Goal: Find specific page/section: Find specific page/section

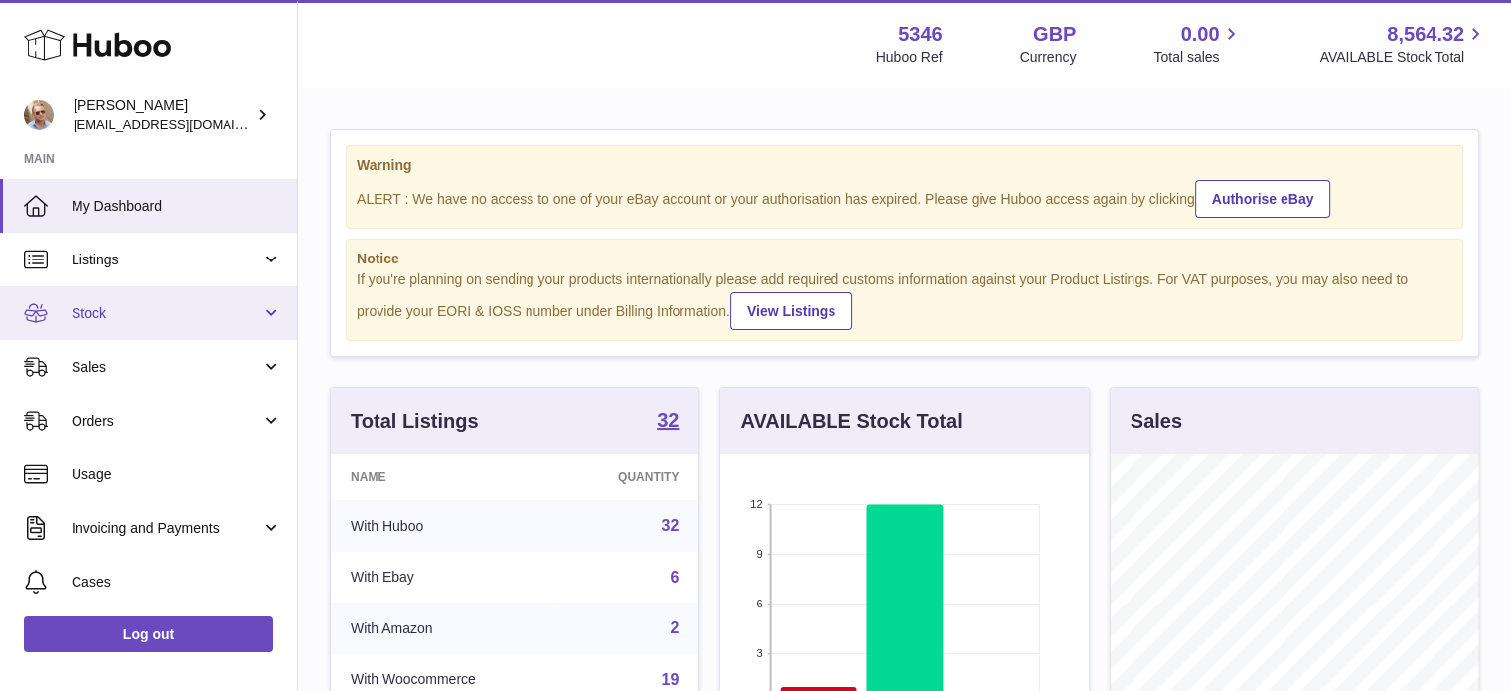
scroll to position [310, 369]
click at [143, 320] on span "Stock" at bounding box center [167, 313] width 190 height 19
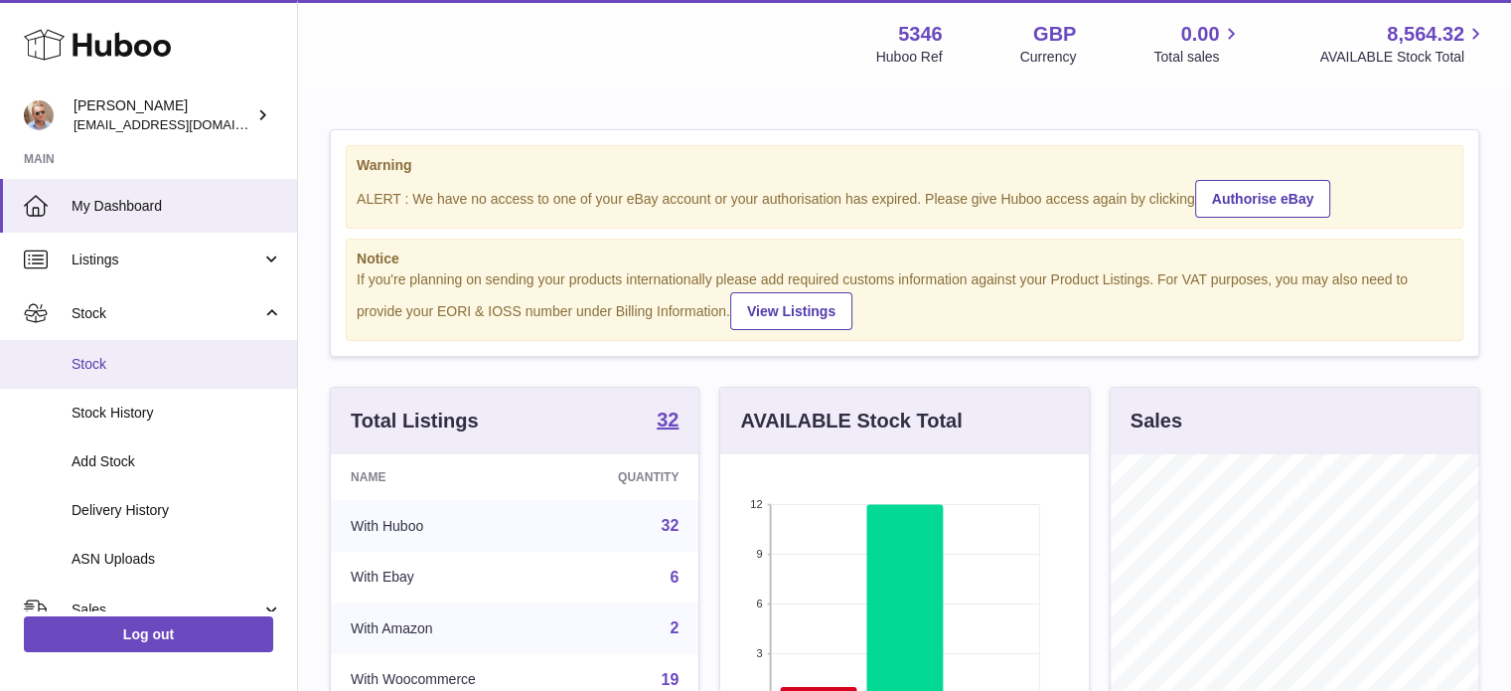
click at [150, 356] on span "Stock" at bounding box center [177, 364] width 211 height 19
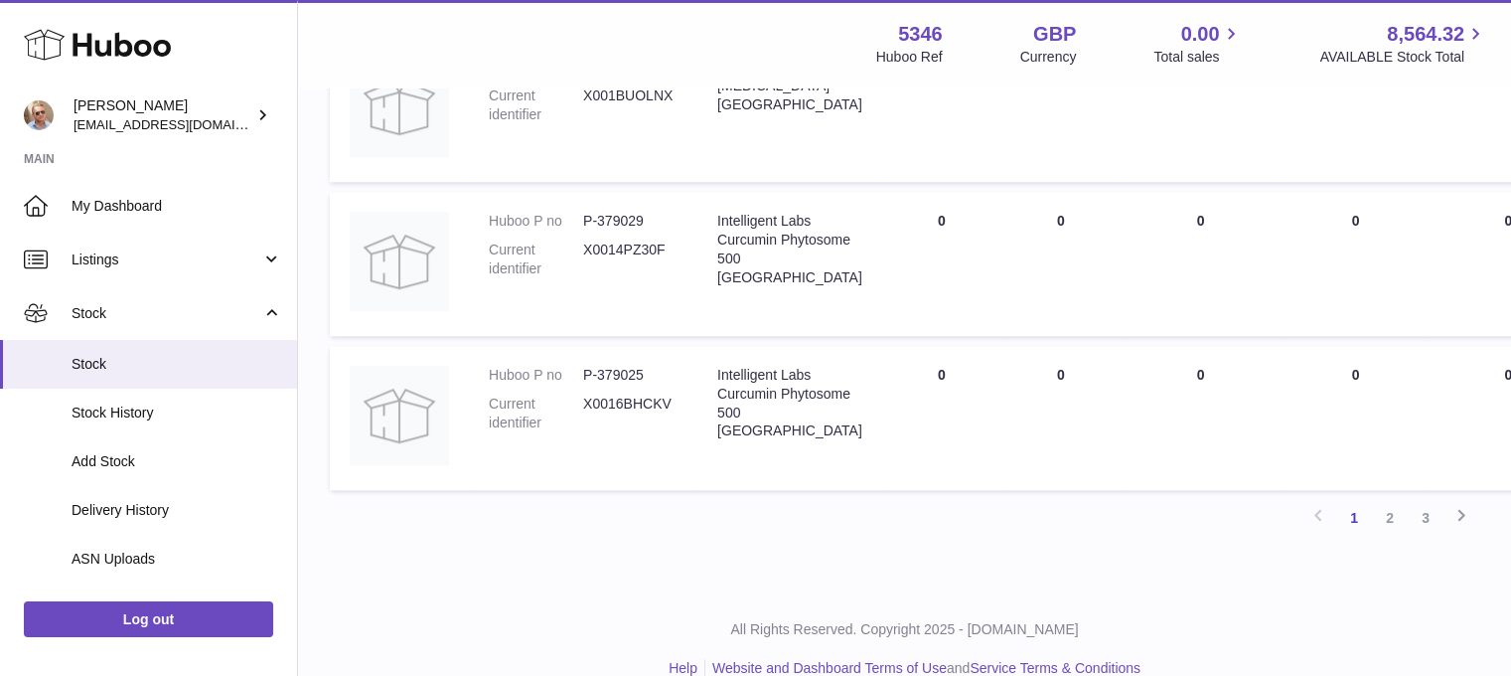
scroll to position [1880, 0]
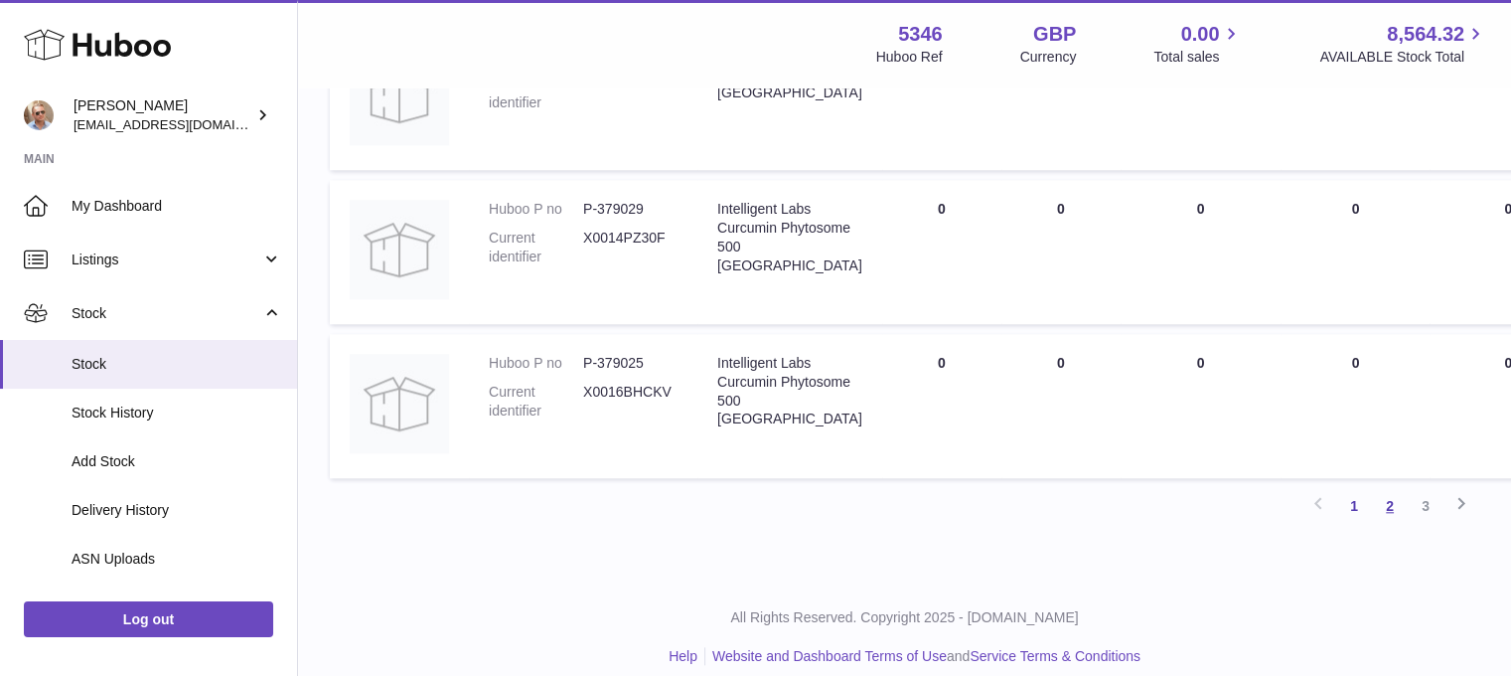
click at [1387, 510] on link "2" at bounding box center [1390, 506] width 36 height 36
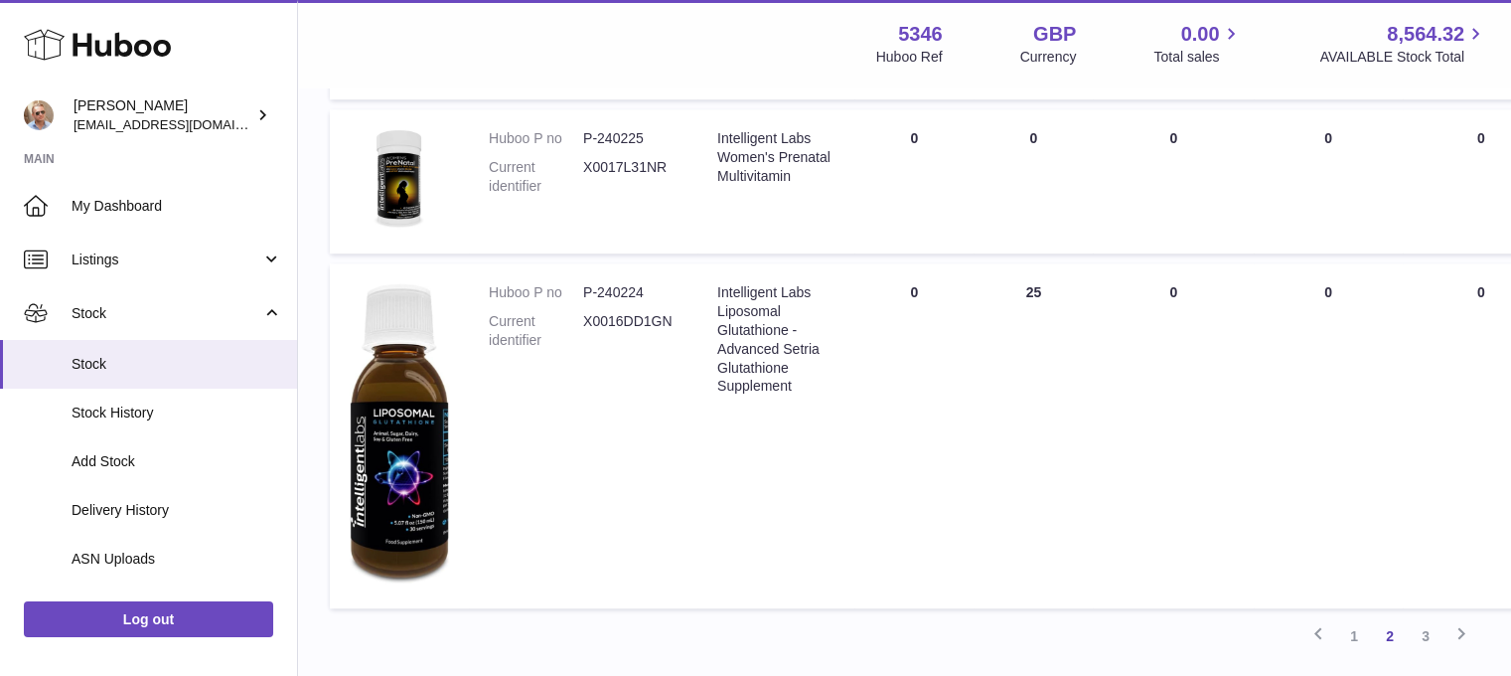
scroll to position [1600, 0]
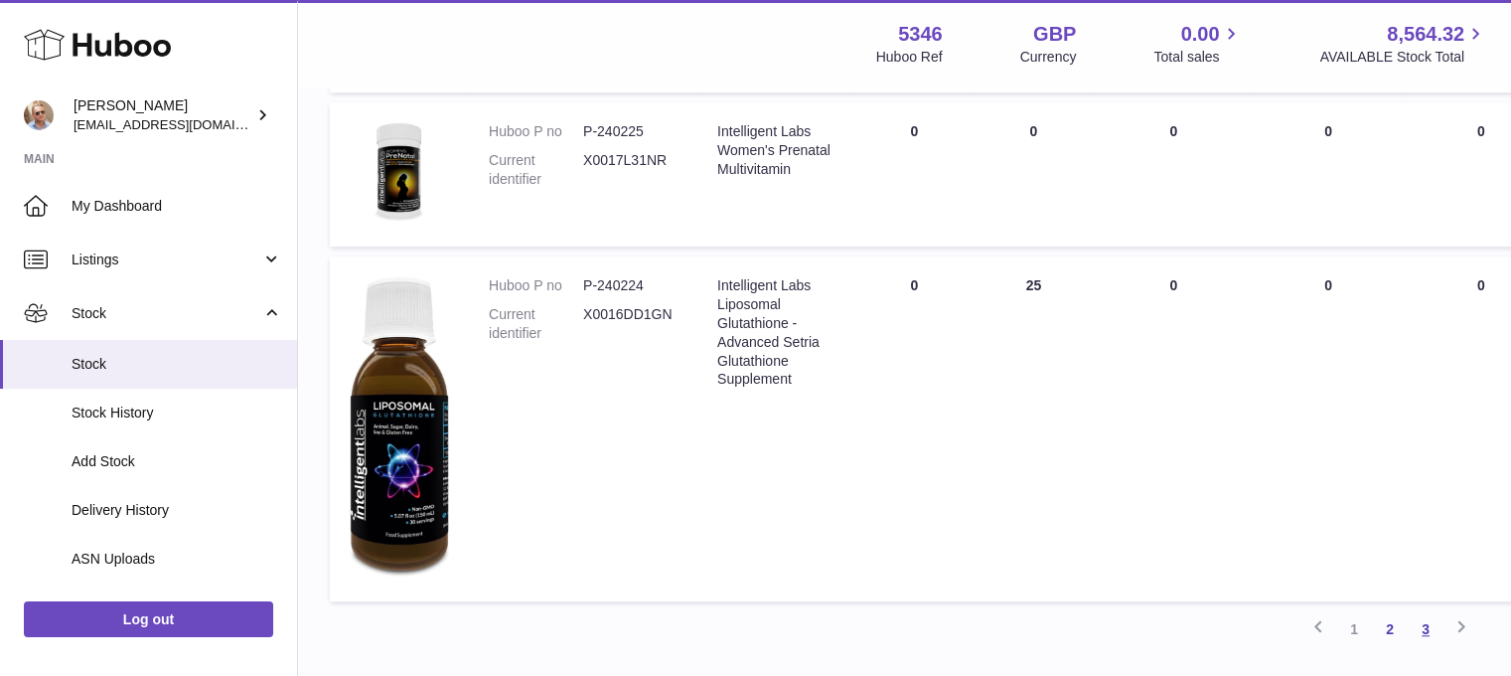
click at [1422, 631] on link "3" at bounding box center [1426, 629] width 36 height 36
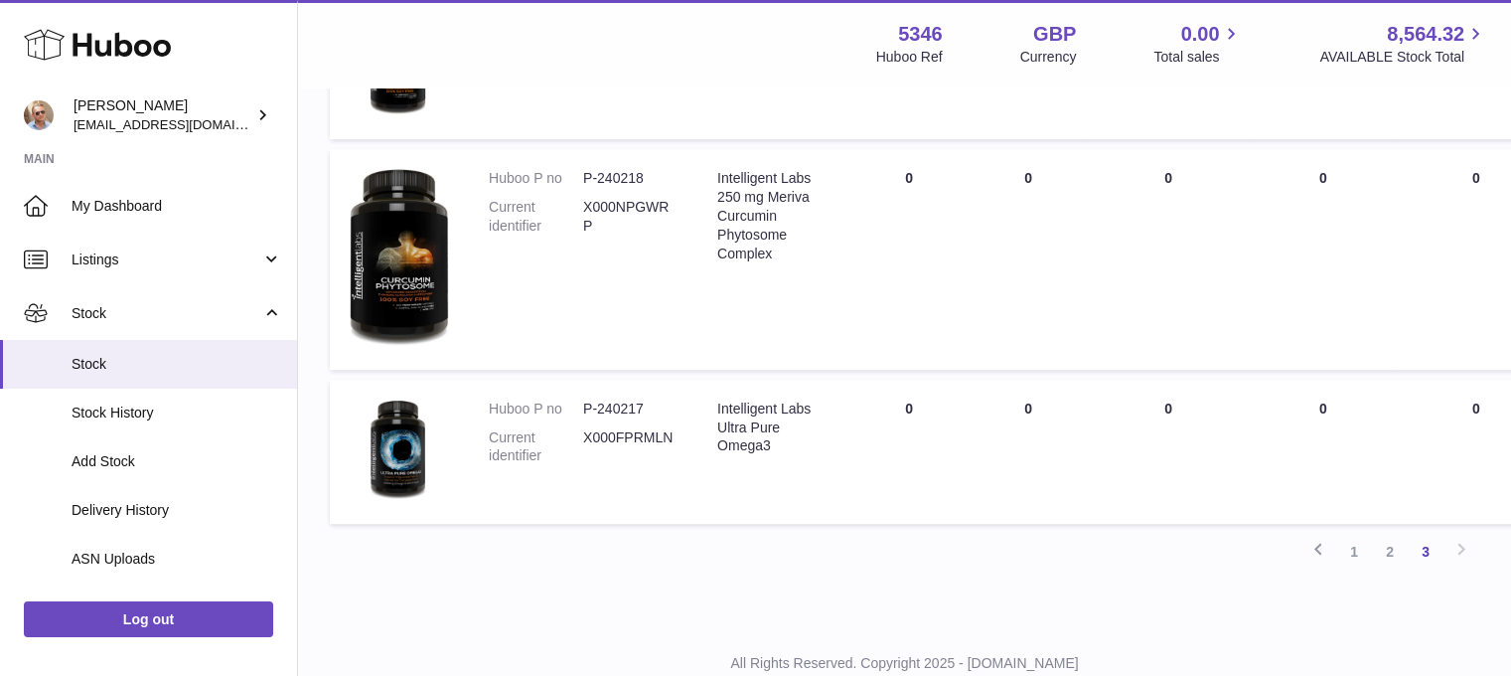
scroll to position [1280, 0]
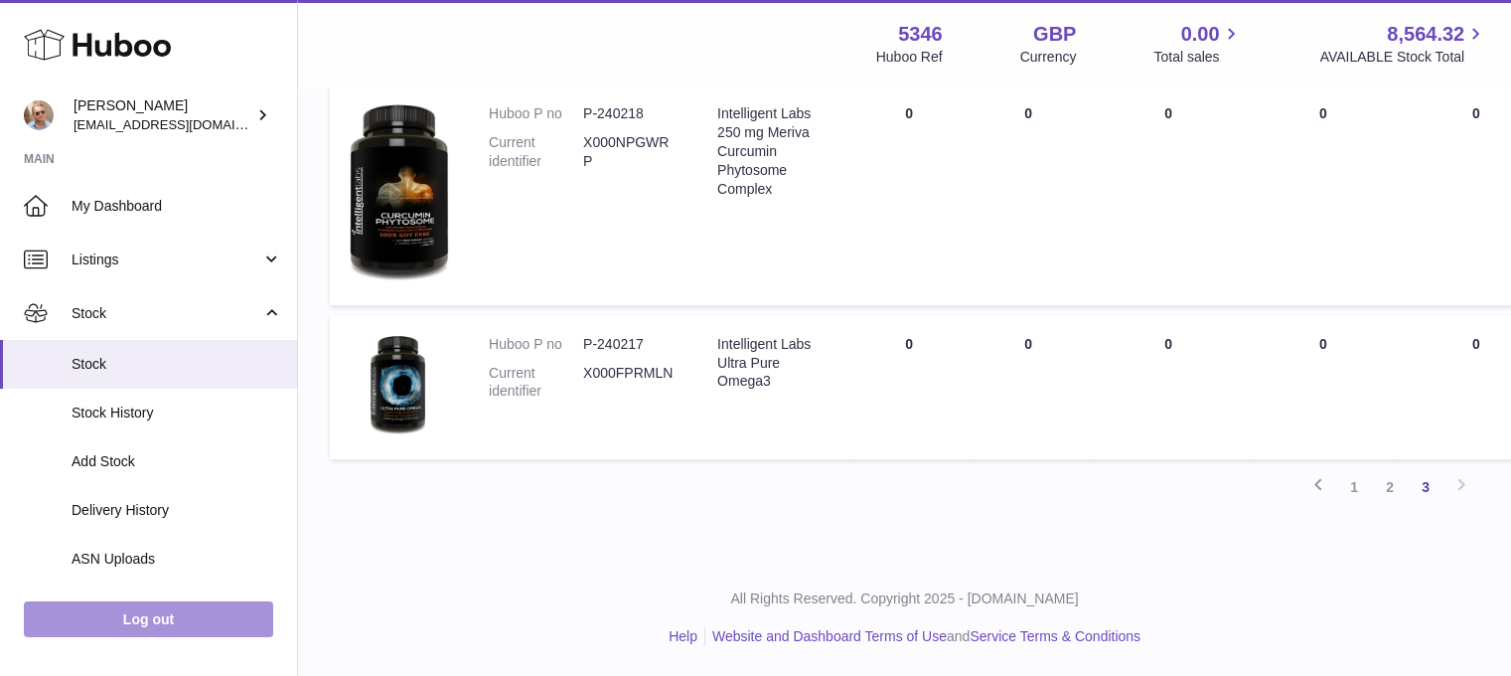
click at [157, 634] on link "Log out" at bounding box center [148, 619] width 249 height 36
